Goal: Information Seeking & Learning: Learn about a topic

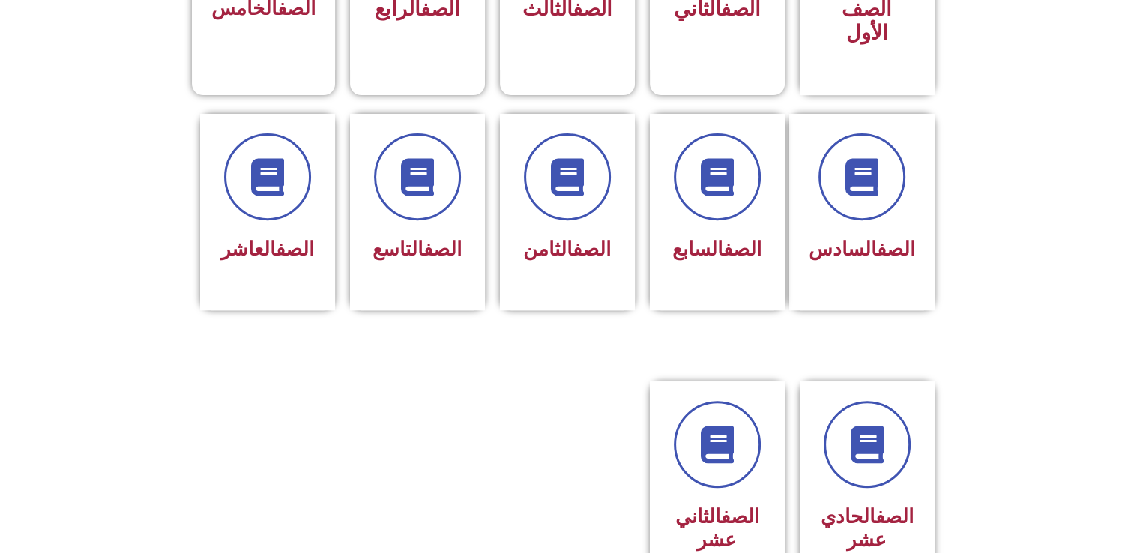
scroll to position [567, 0]
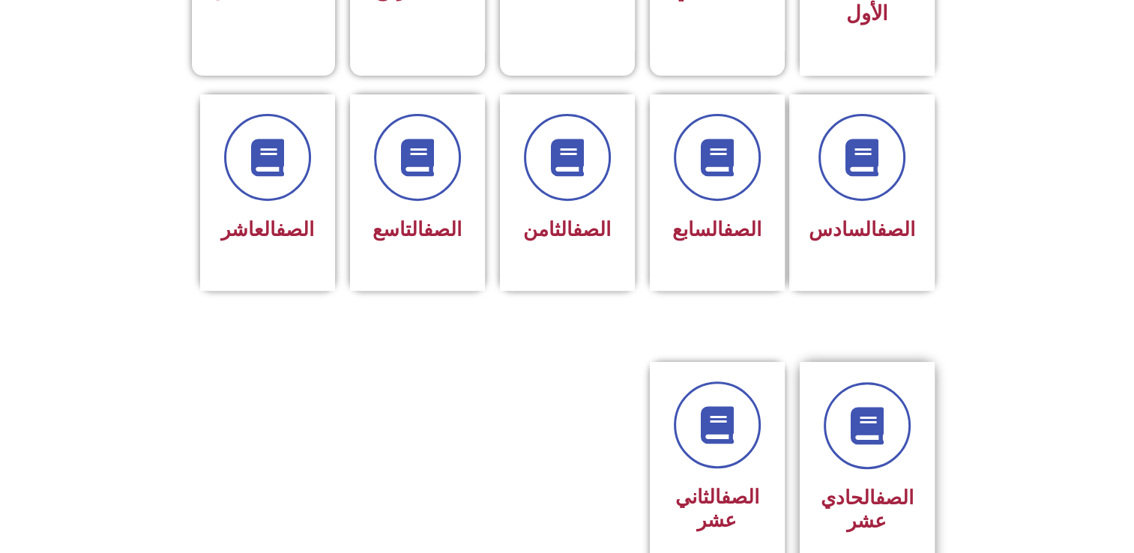
click at [857, 486] on h3 "الصف الحادي عشر" at bounding box center [867, 509] width 94 height 46
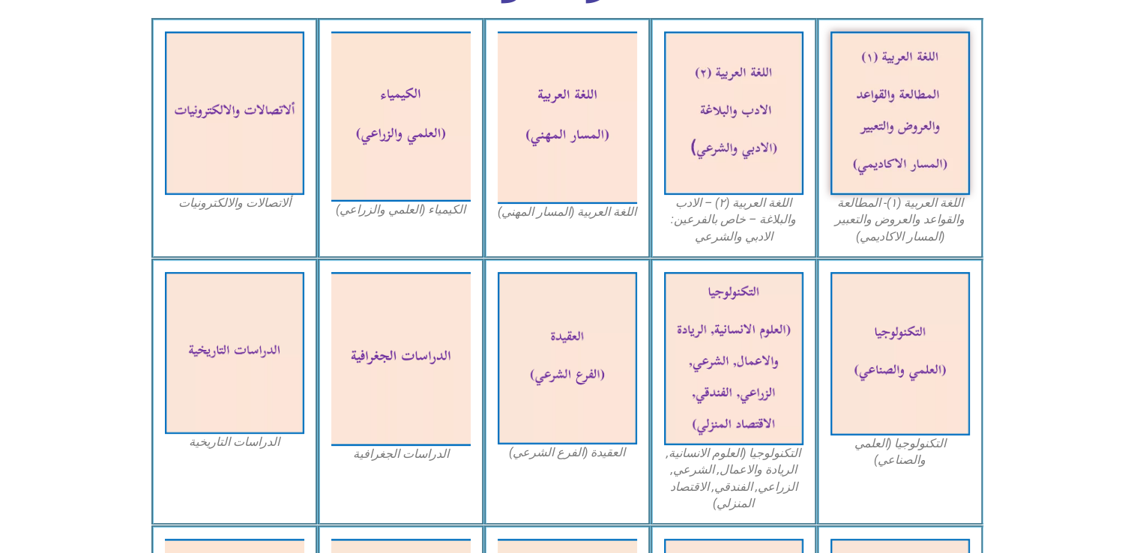
scroll to position [502, 0]
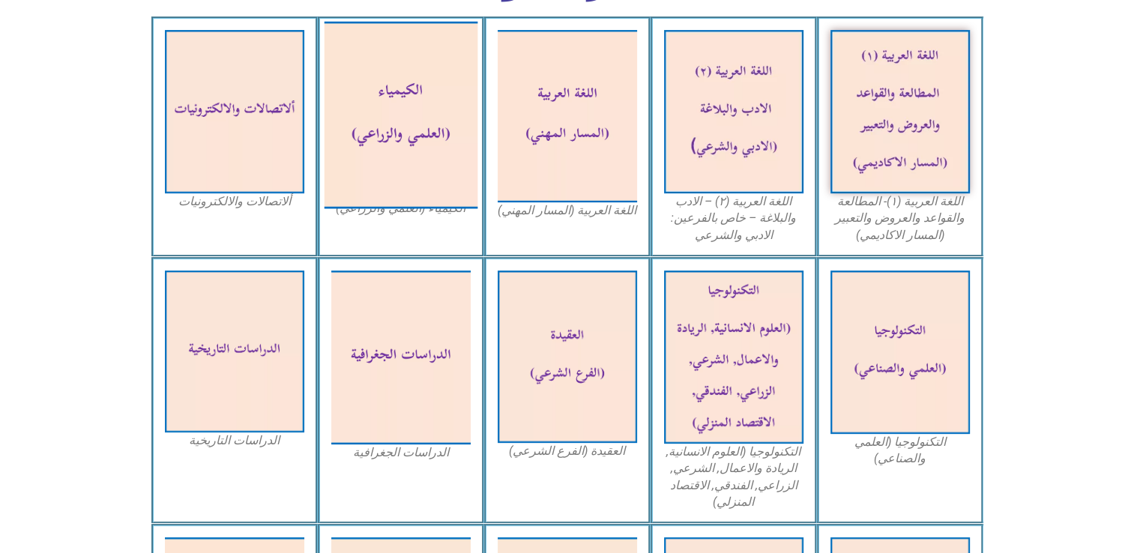
click at [387, 134] on img at bounding box center [401, 114] width 154 height 187
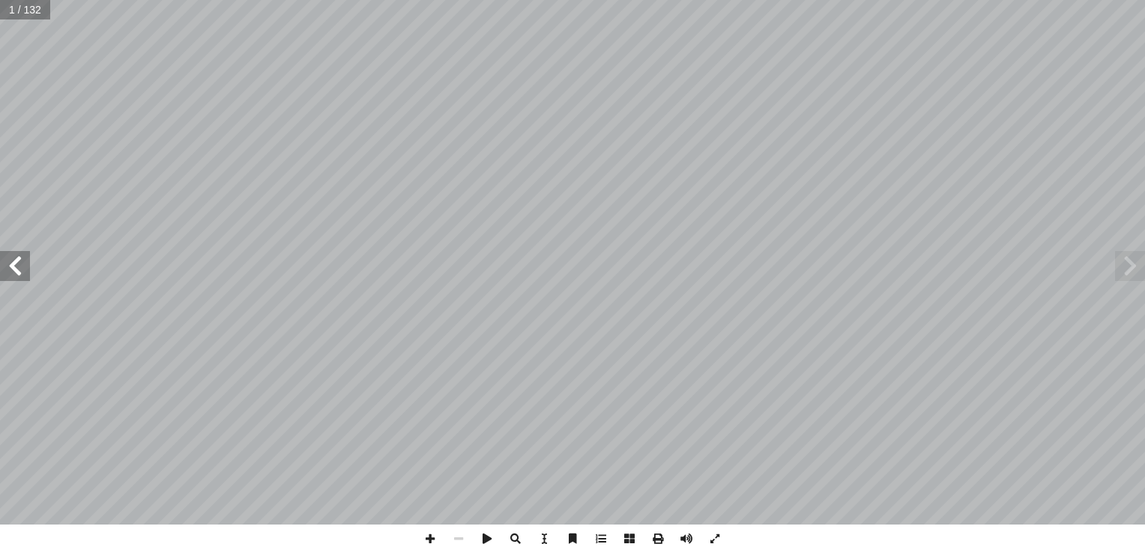
click at [13, 263] on span at bounding box center [15, 266] width 30 height 30
